Goal: Task Accomplishment & Management: Use online tool/utility

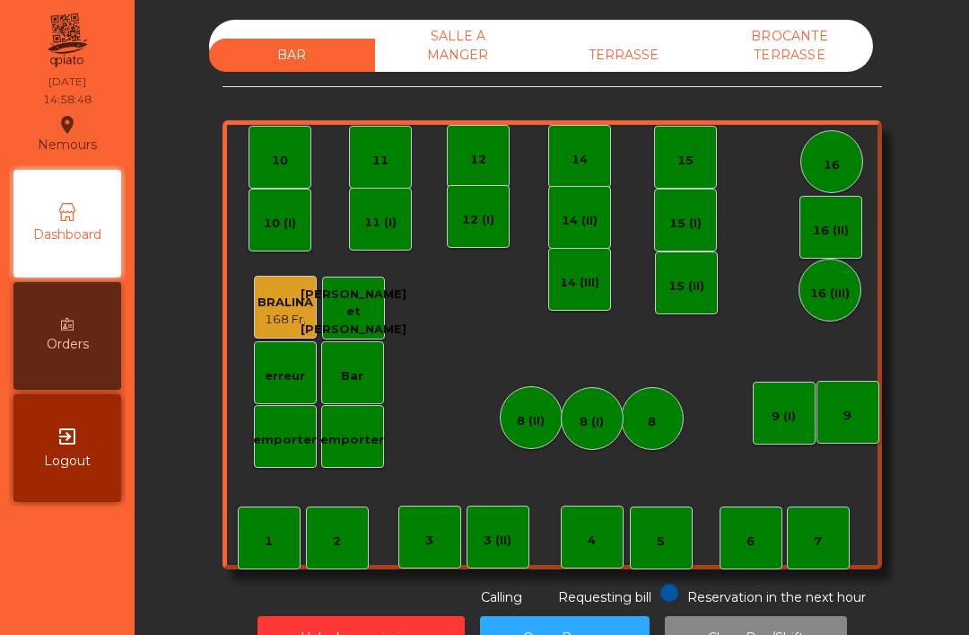
click at [609, 68] on div "TERRASSE" at bounding box center [624, 55] width 166 height 33
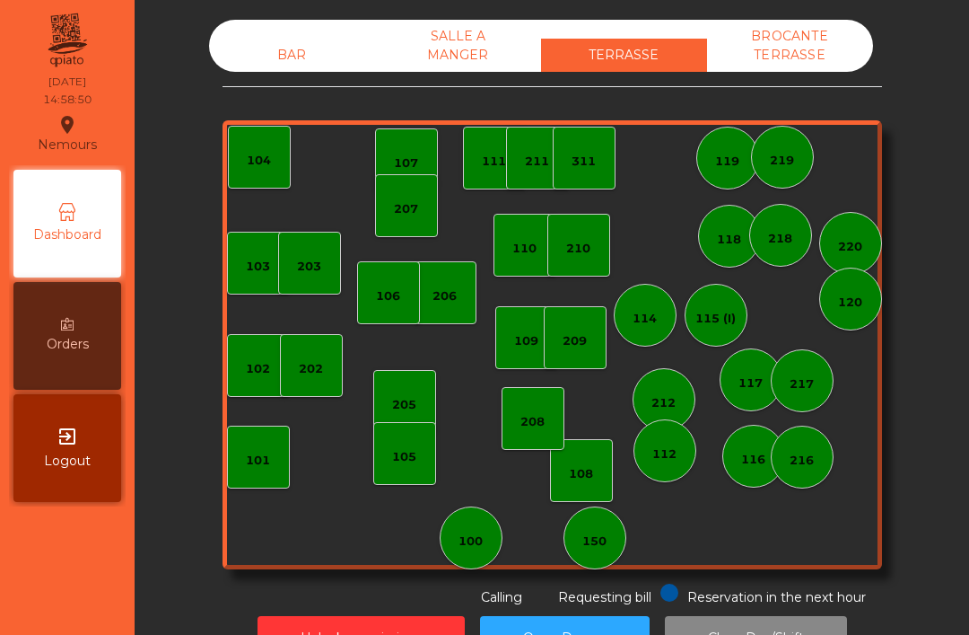
click at [303, 70] on div "BAR" at bounding box center [292, 55] width 166 height 33
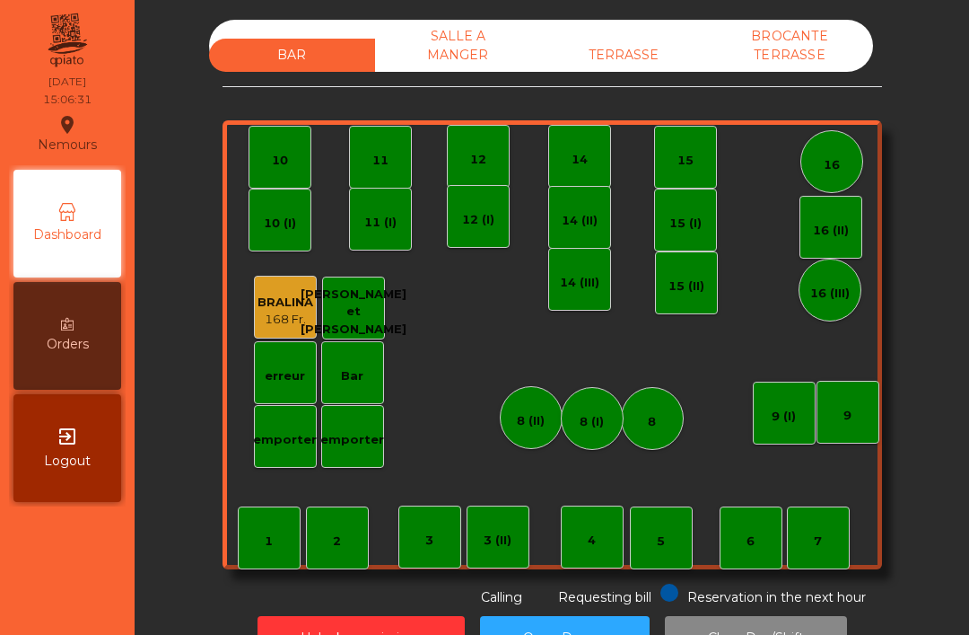
click at [820, 542] on div "7" at bounding box center [818, 541] width 8 height 18
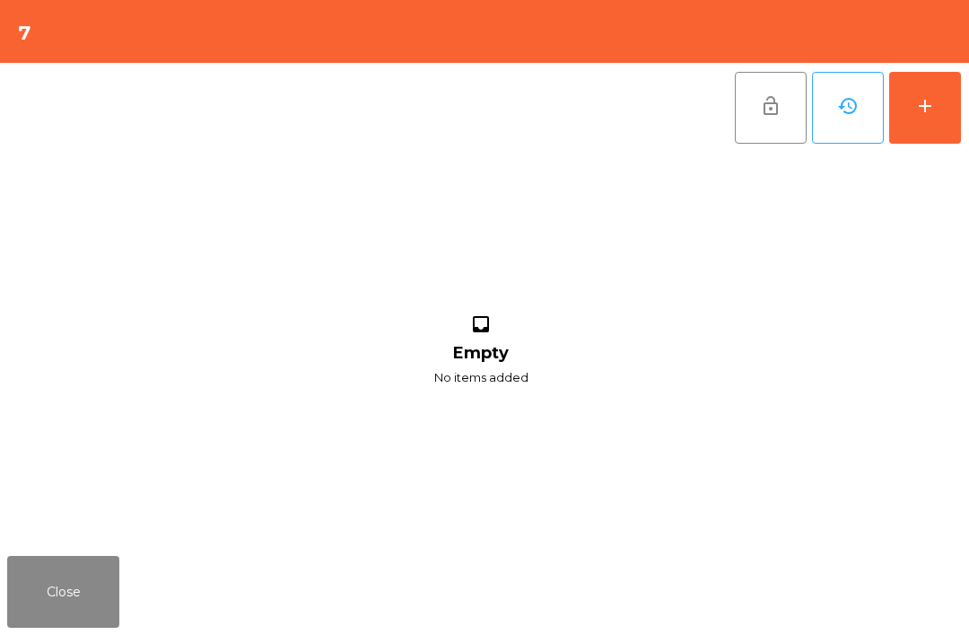
click at [942, 83] on button "add" at bounding box center [926, 108] width 72 height 72
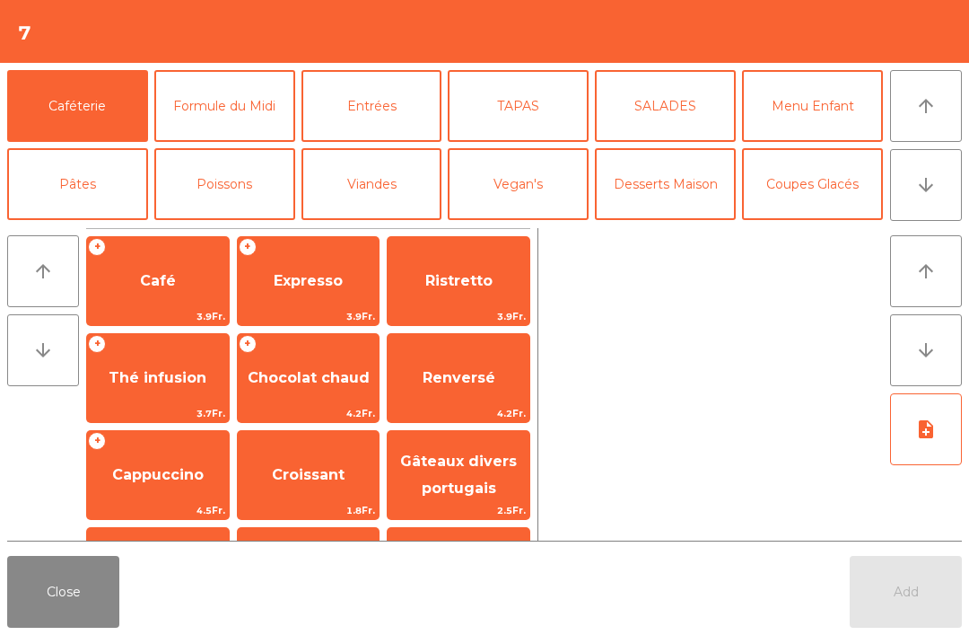
click at [168, 471] on span "Cappuccino" at bounding box center [158, 474] width 92 height 17
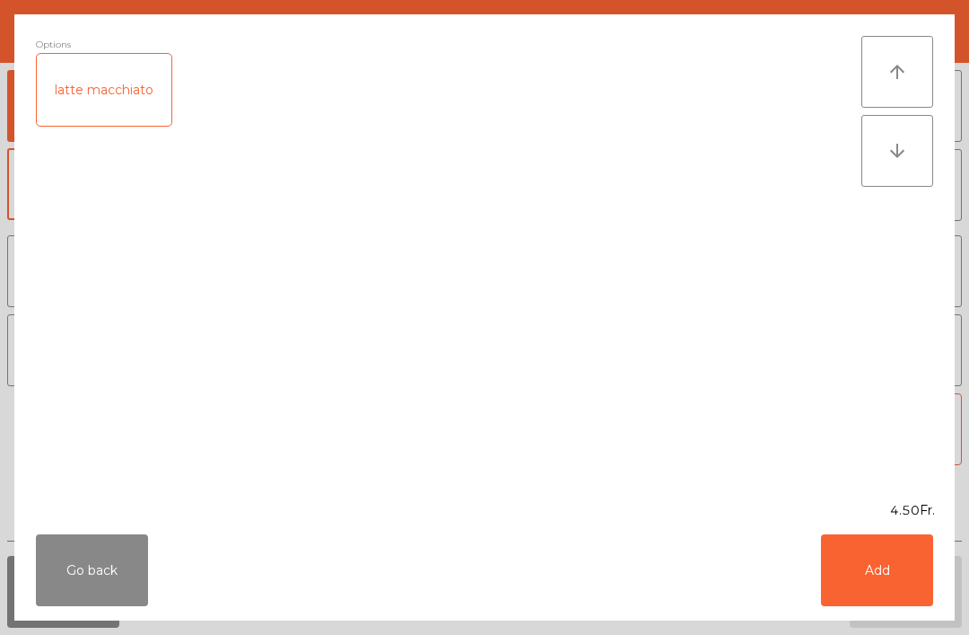
click at [903, 568] on button "Add" at bounding box center [877, 570] width 112 height 72
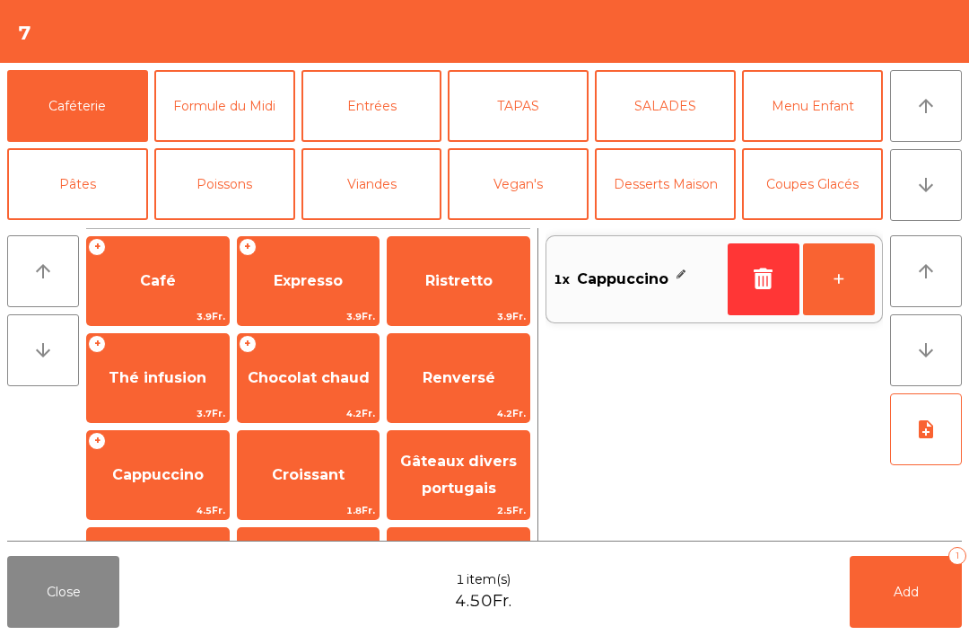
click at [175, 284] on span "Café" at bounding box center [158, 281] width 142 height 48
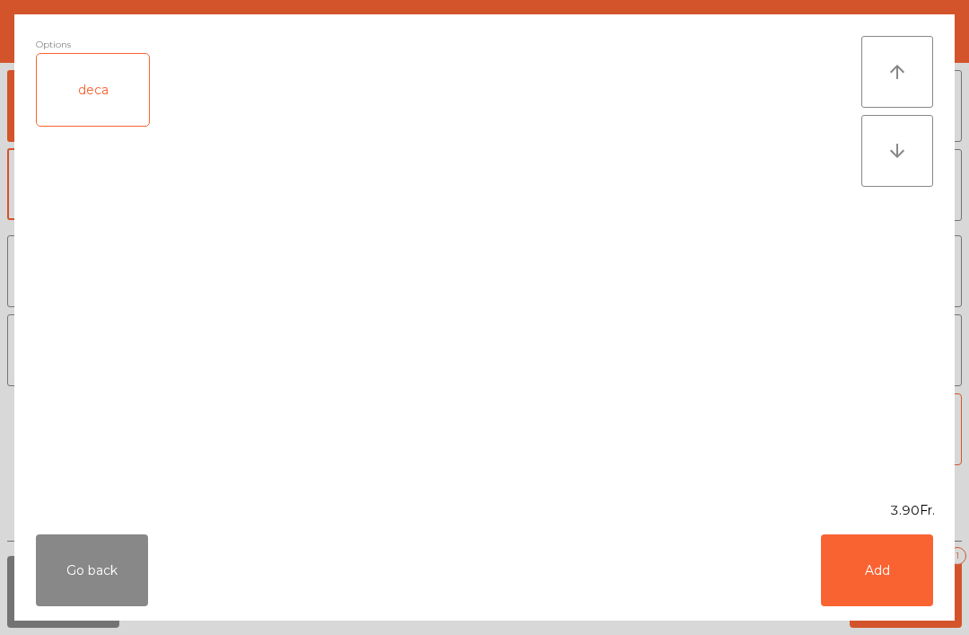
click at [912, 570] on button "Add" at bounding box center [877, 570] width 112 height 72
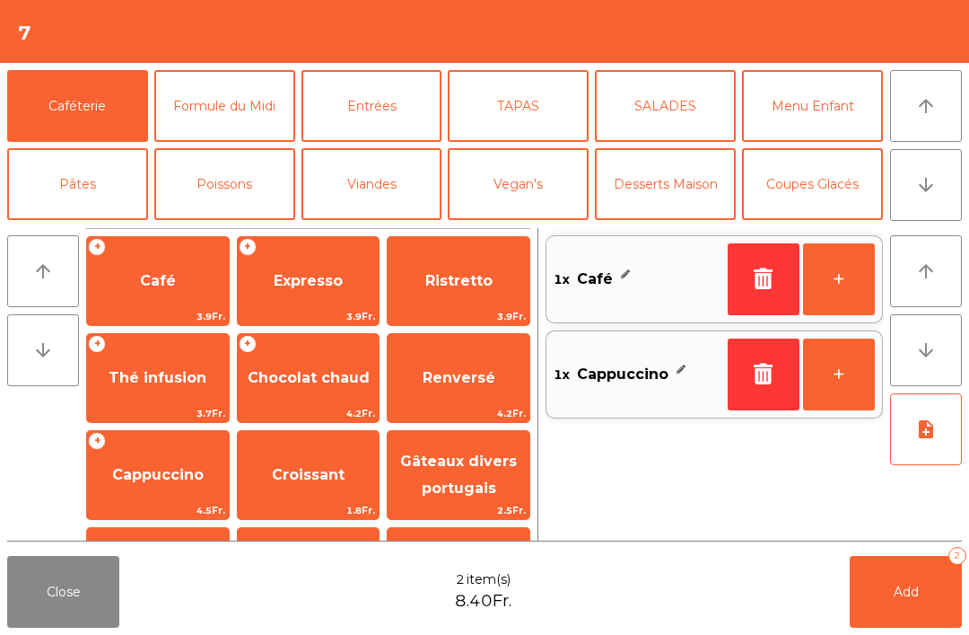
click at [339, 281] on span "Expresso" at bounding box center [308, 280] width 69 height 17
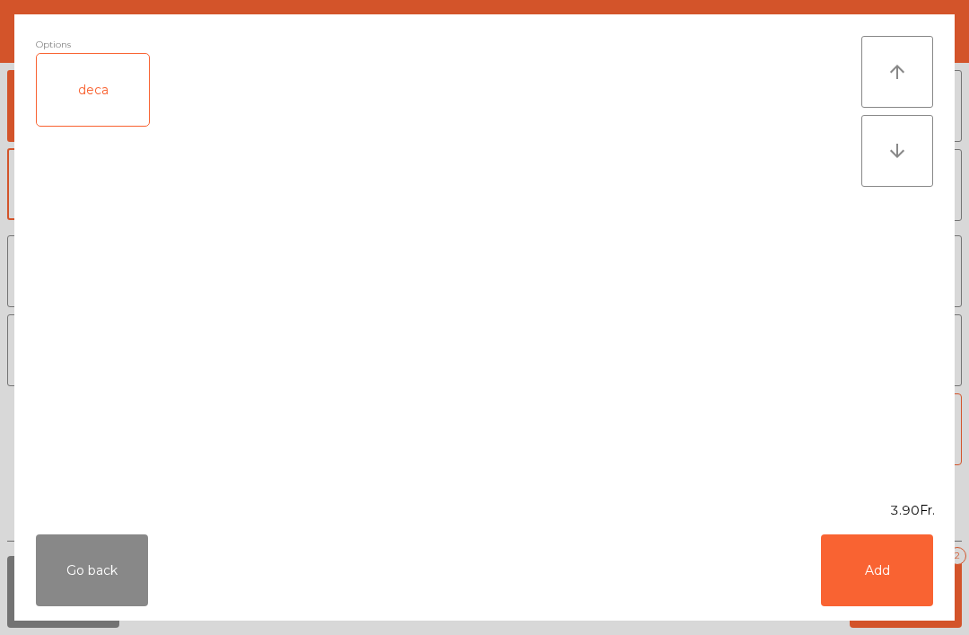
click at [895, 569] on button "Add" at bounding box center [877, 570] width 112 height 72
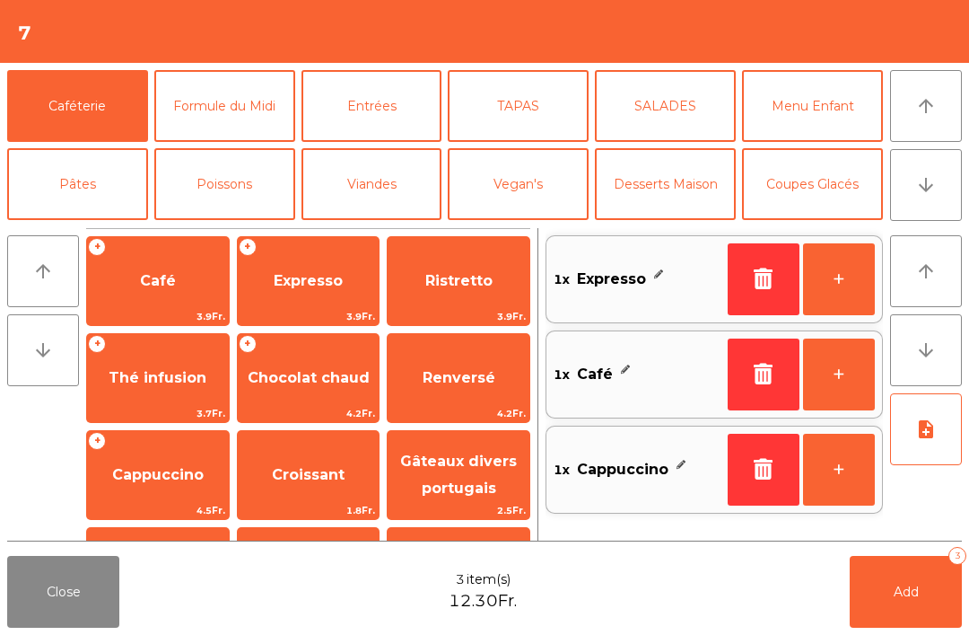
click at [894, 569] on button "Add 3" at bounding box center [906, 592] width 112 height 72
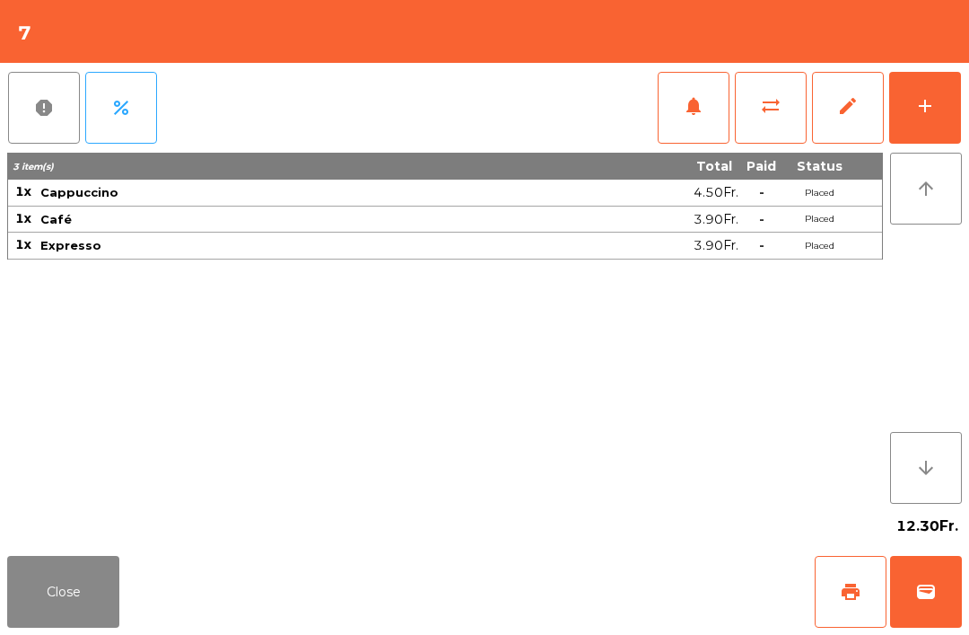
click at [80, 613] on button "Close" at bounding box center [63, 592] width 112 height 72
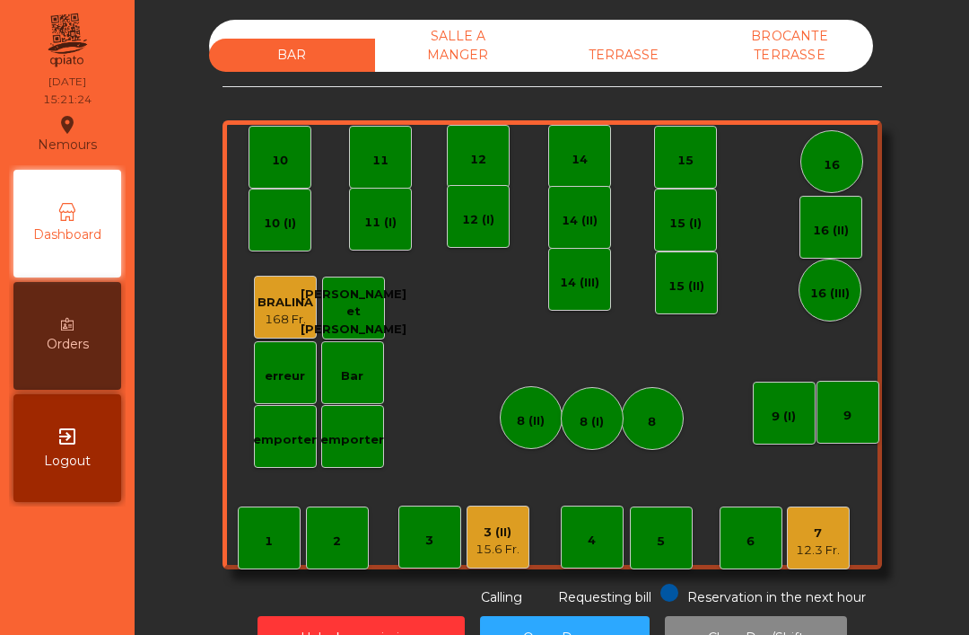
click at [625, 66] on div "TERRASSE" at bounding box center [624, 55] width 166 height 33
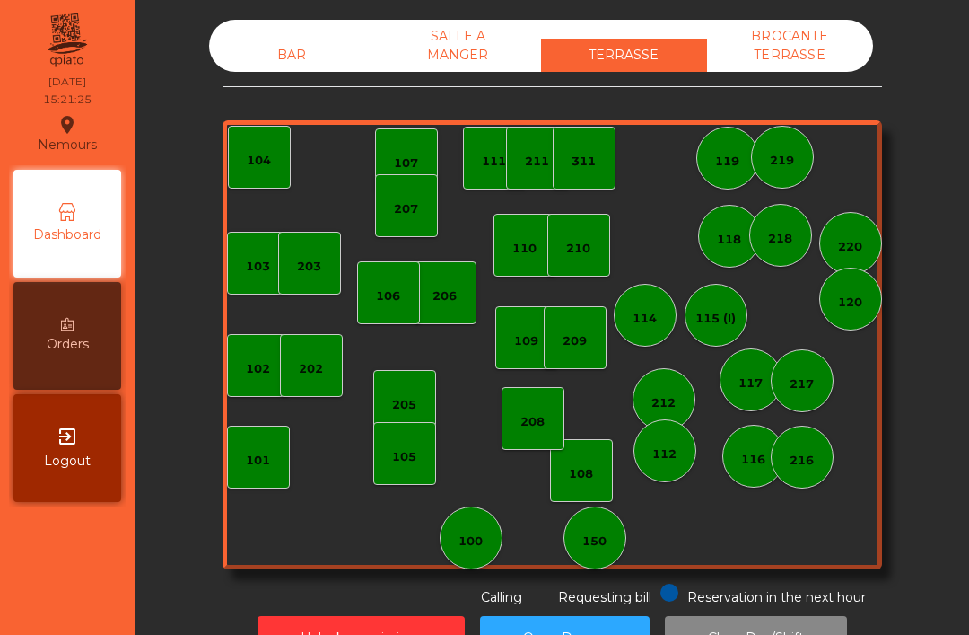
click at [591, 558] on div "150" at bounding box center [595, 537] width 63 height 63
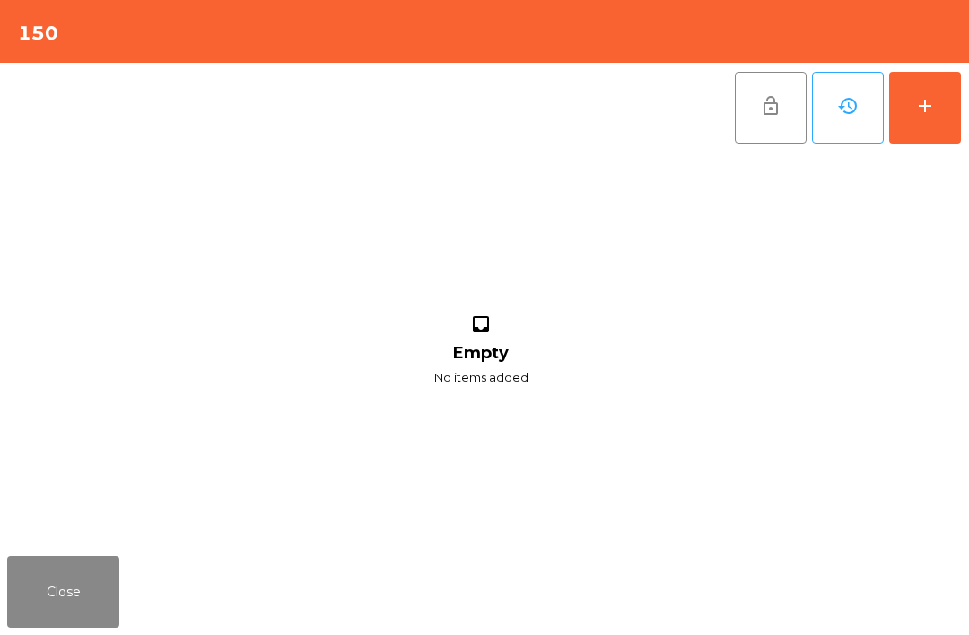
click at [918, 101] on div "add" at bounding box center [926, 106] width 22 height 22
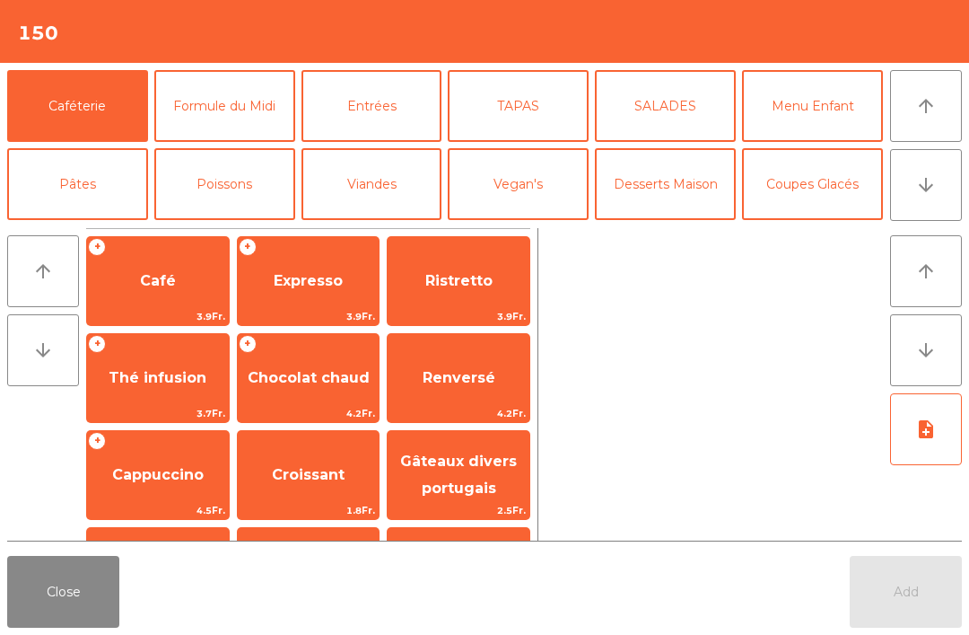
click at [133, 274] on span "Café" at bounding box center [158, 281] width 142 height 48
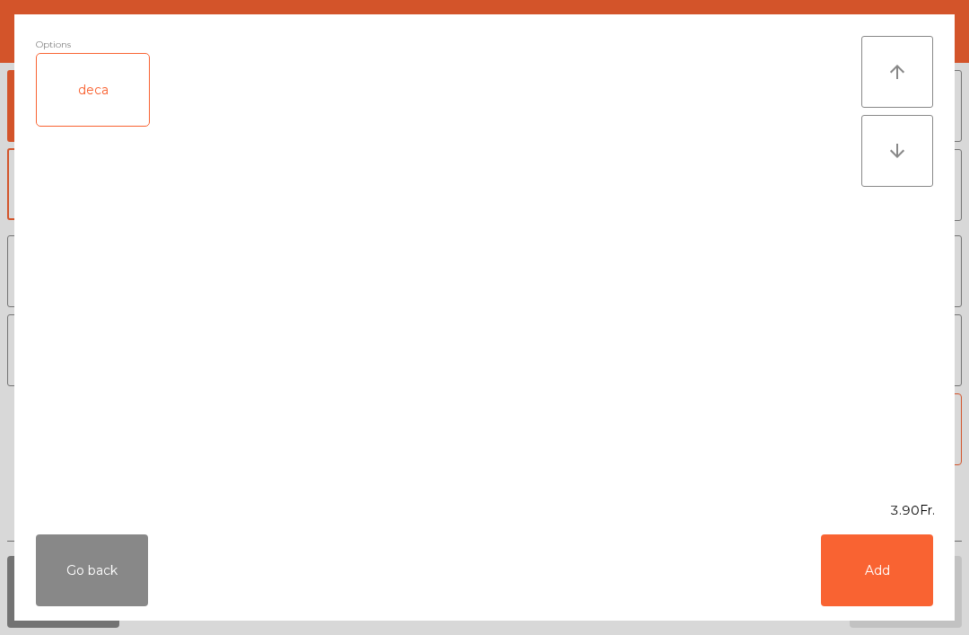
click at [877, 592] on button "Add" at bounding box center [877, 570] width 112 height 72
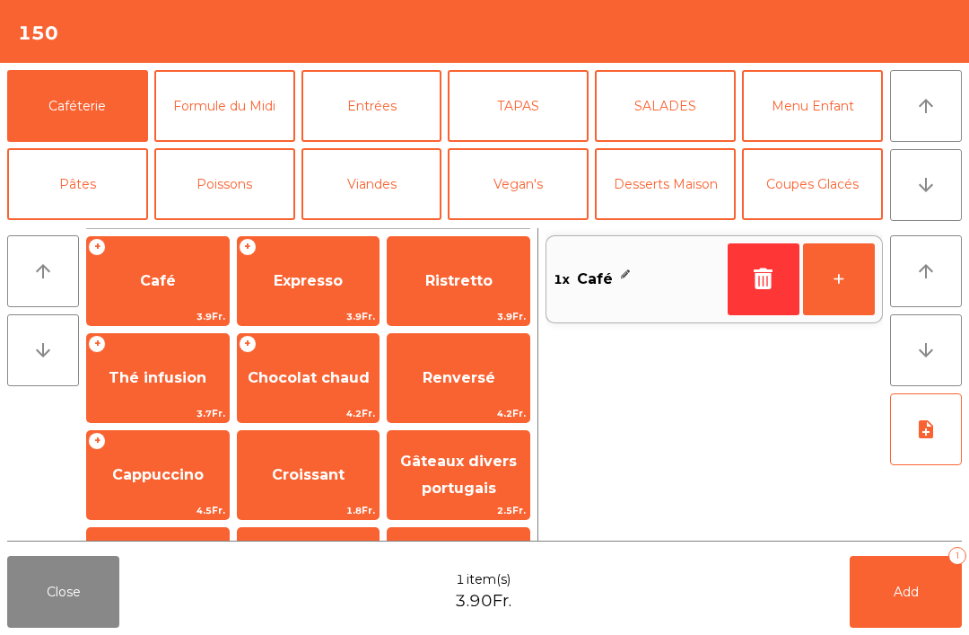
click at [848, 272] on button "+" at bounding box center [839, 279] width 72 height 72
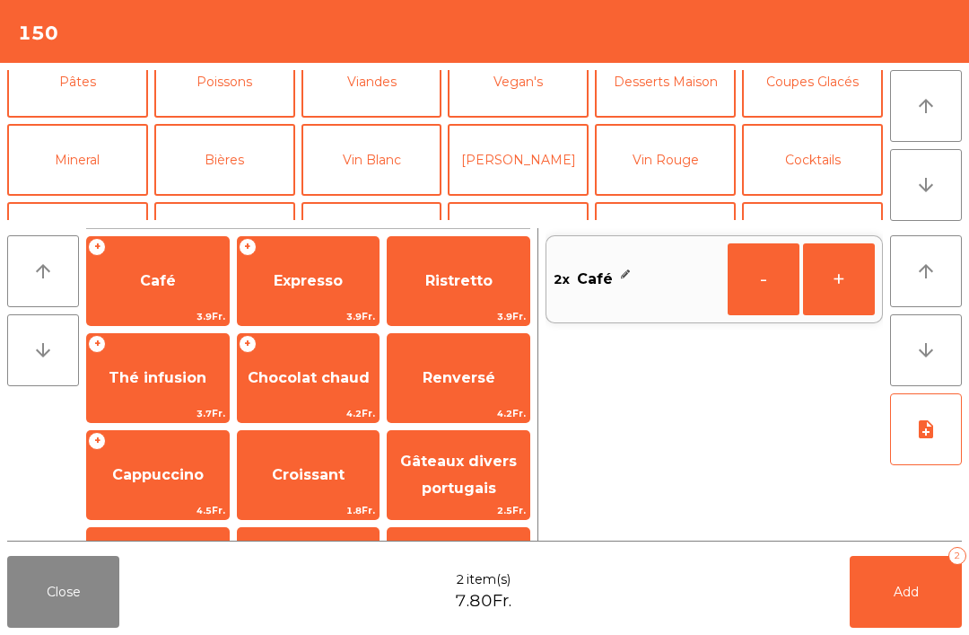
scroll to position [103, 0]
click at [86, 168] on button "Mineral" at bounding box center [77, 159] width 141 height 72
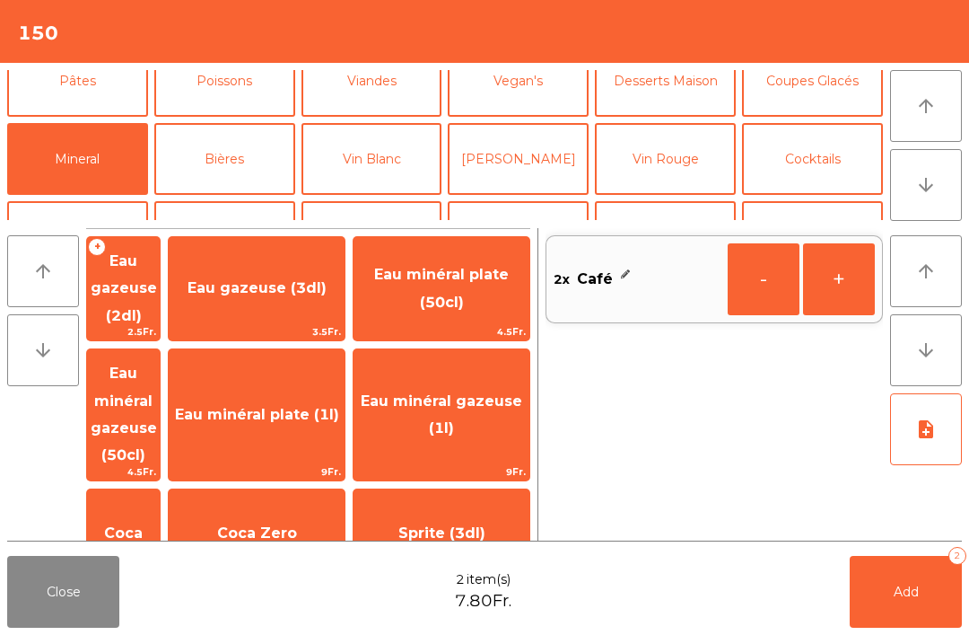
click at [160, 509] on span "Coca" at bounding box center [123, 533] width 73 height 48
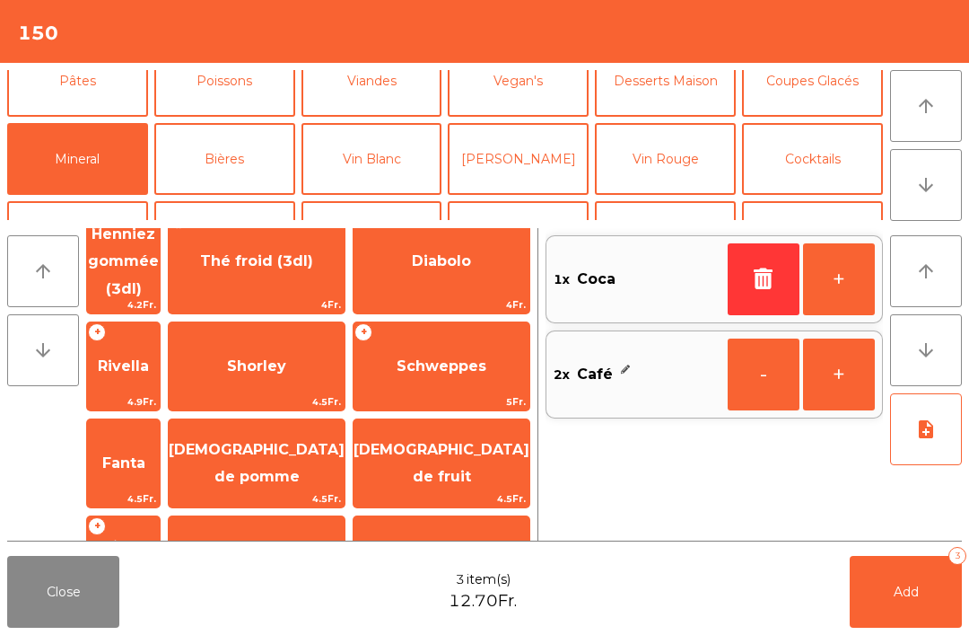
scroll to position [384, 0]
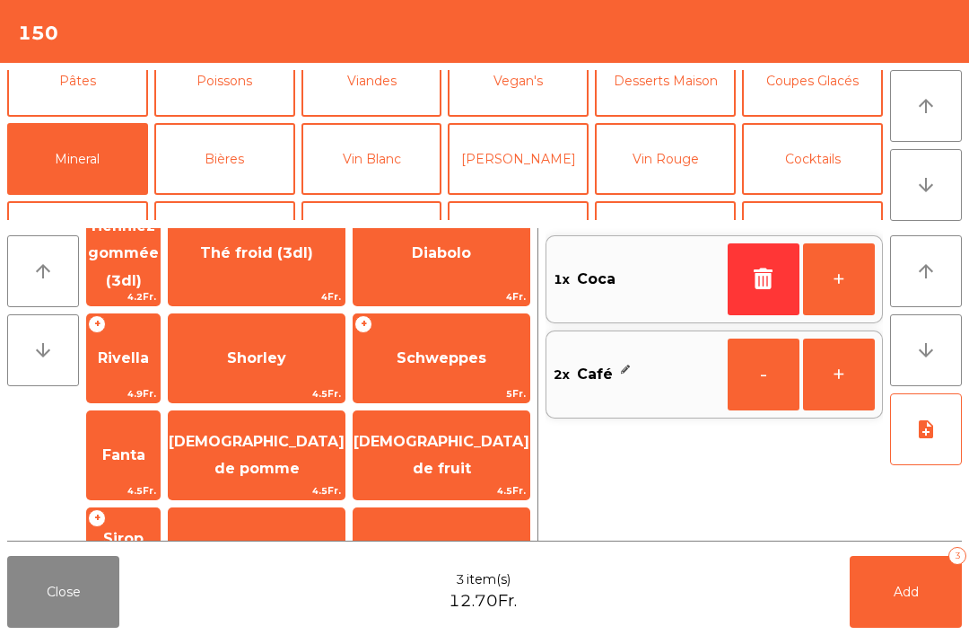
click at [337, 417] on span "[DEMOGRAPHIC_DATA] de pomme" at bounding box center [257, 455] width 176 height 76
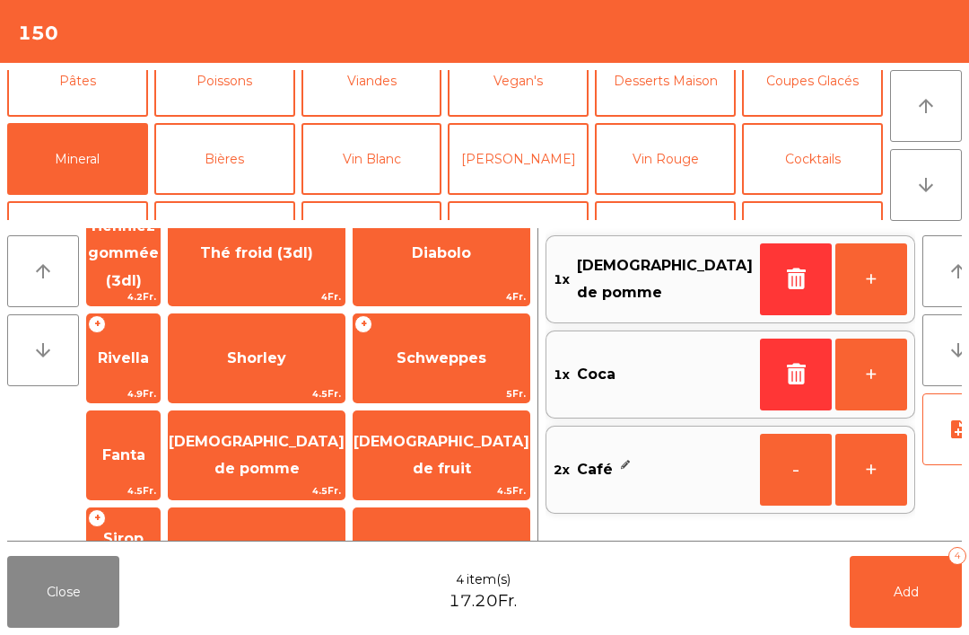
click at [922, 603] on button "Add 4" at bounding box center [906, 592] width 112 height 72
